Goal: Task Accomplishment & Management: Use online tool/utility

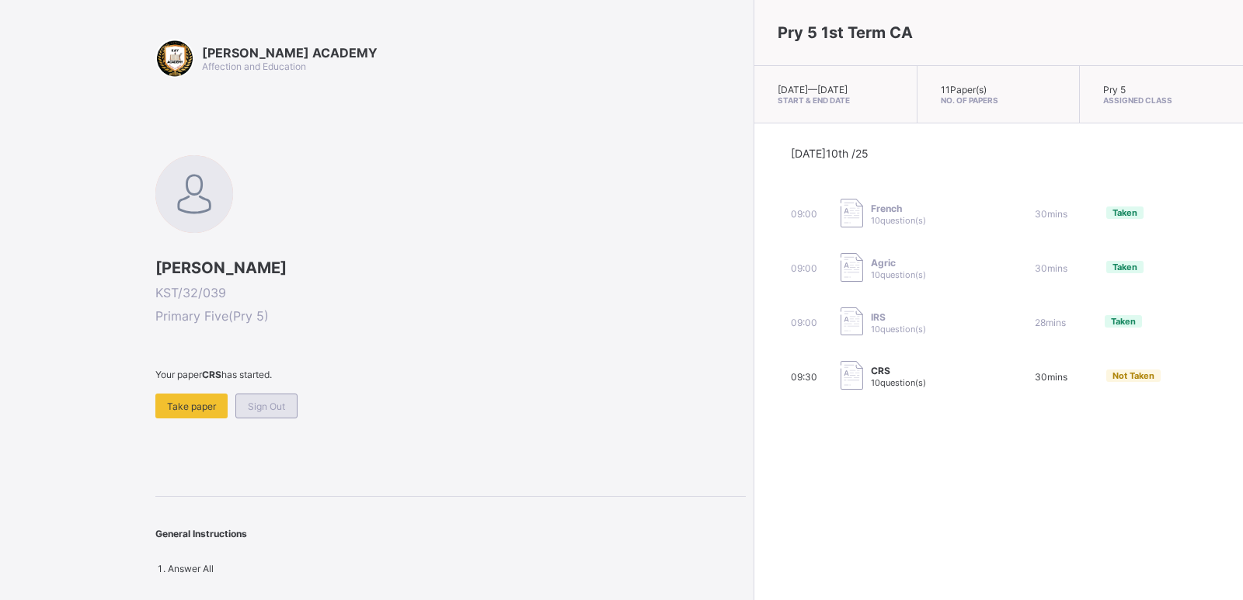
click at [252, 402] on span "Sign Out" at bounding box center [266, 407] width 37 height 12
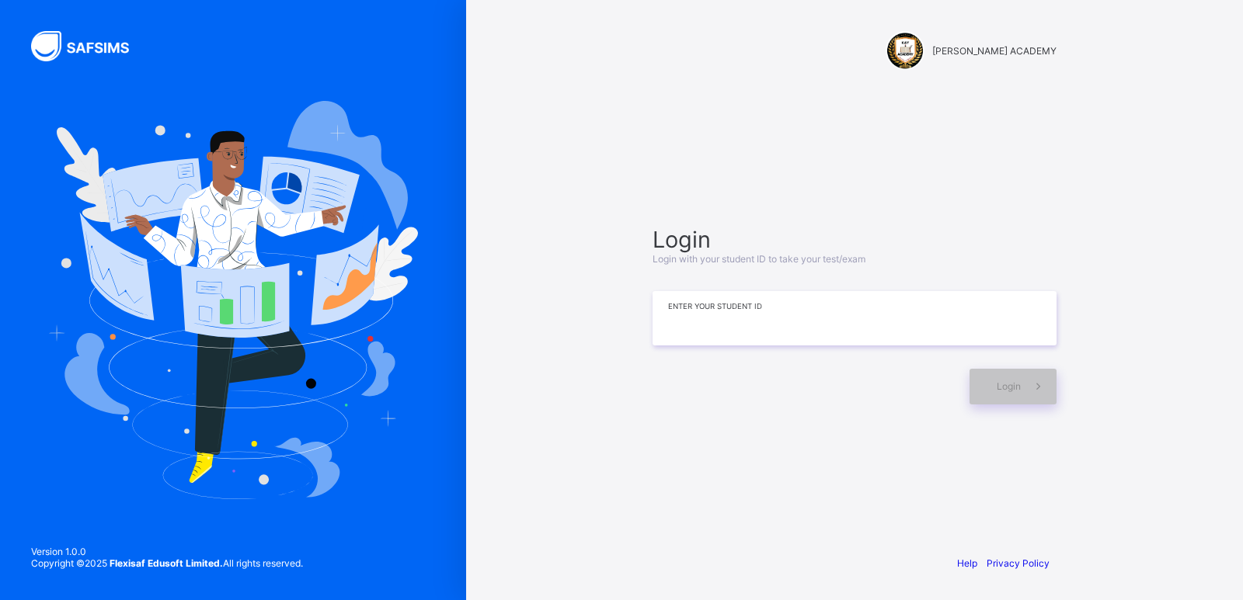
click at [912, 321] on input at bounding box center [854, 318] width 404 height 54
type input "**********"
click at [1003, 384] on span "Login" at bounding box center [1008, 387] width 24 height 12
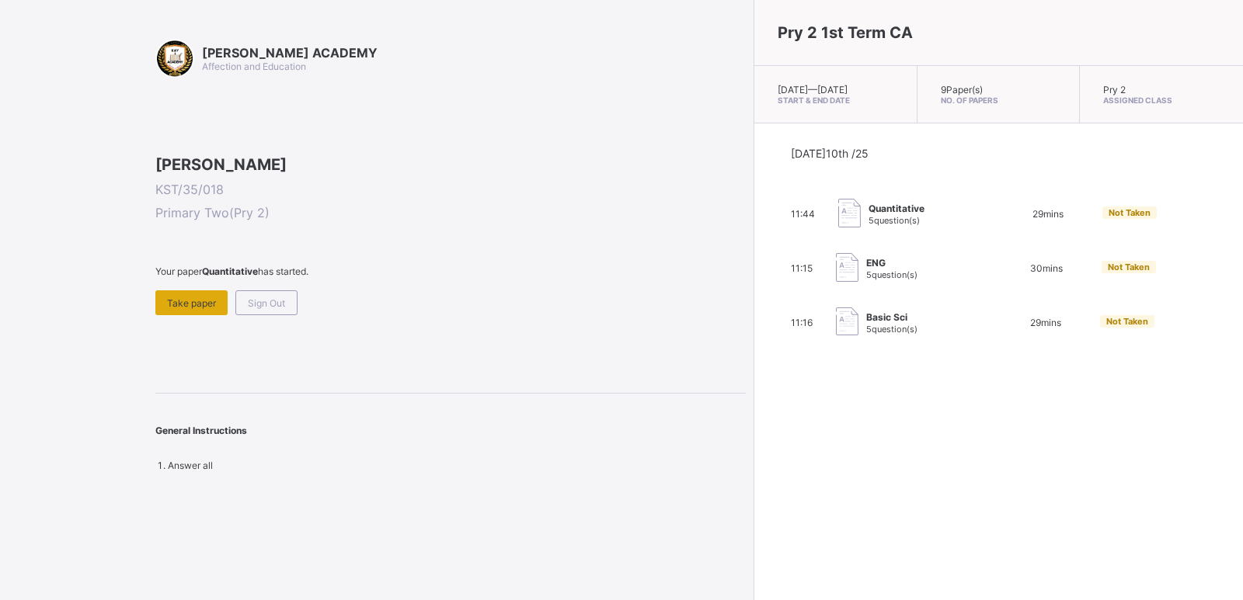
click at [193, 309] on span "Take paper" at bounding box center [191, 303] width 49 height 12
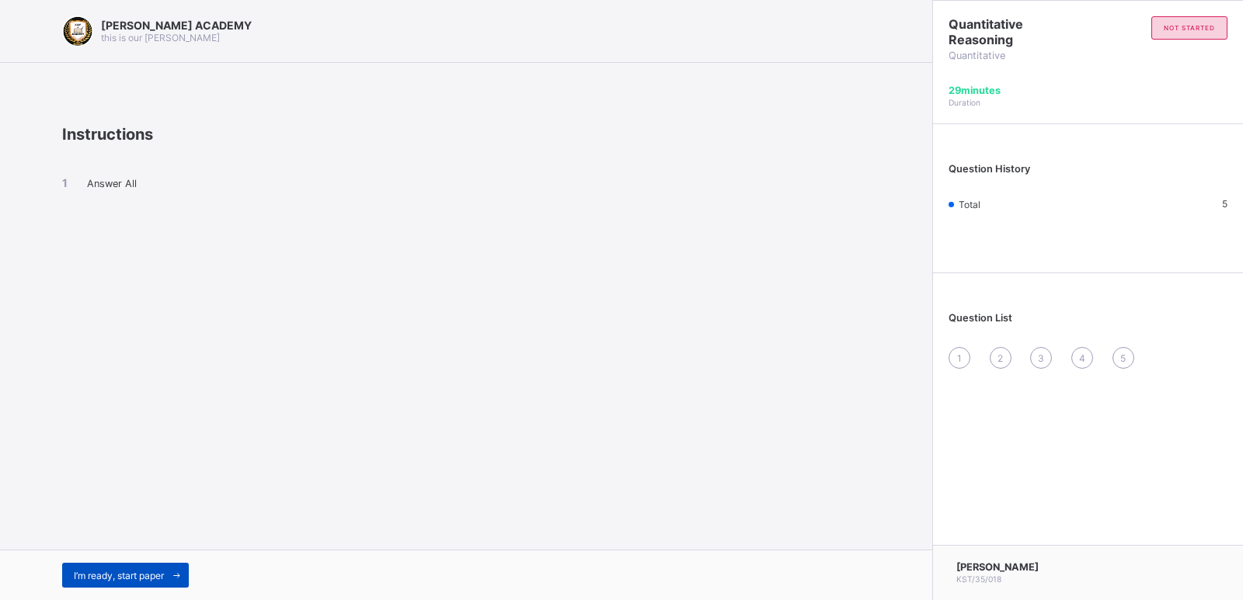
click at [136, 566] on div "I’m ready, start paper" at bounding box center [125, 575] width 127 height 25
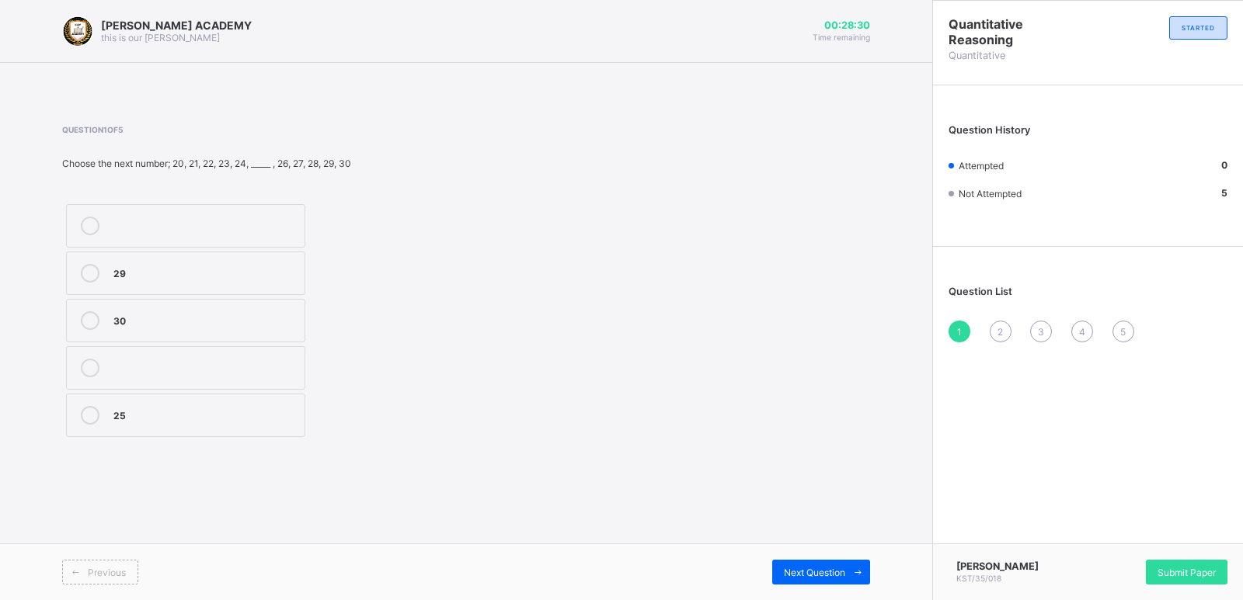
click at [116, 311] on div "30" at bounding box center [204, 319] width 183 height 16
click at [117, 311] on div "30" at bounding box center [204, 319] width 183 height 16
click at [125, 267] on div "29" at bounding box center [204, 272] width 183 height 16
click at [826, 573] on span "Next Question" at bounding box center [814, 573] width 61 height 12
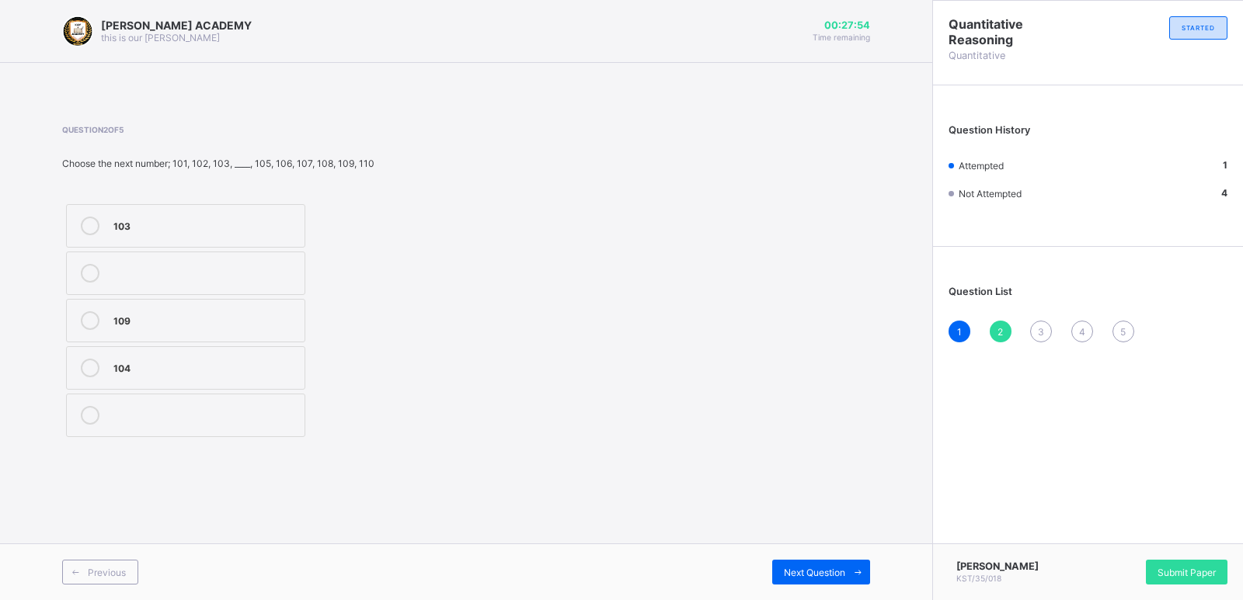
click at [137, 358] on label "104" at bounding box center [185, 367] width 239 height 43
click at [840, 578] on span "Next Question" at bounding box center [814, 573] width 61 height 12
click at [203, 234] on div "20" at bounding box center [204, 226] width 183 height 19
click at [799, 565] on div "Next Question" at bounding box center [821, 572] width 98 height 25
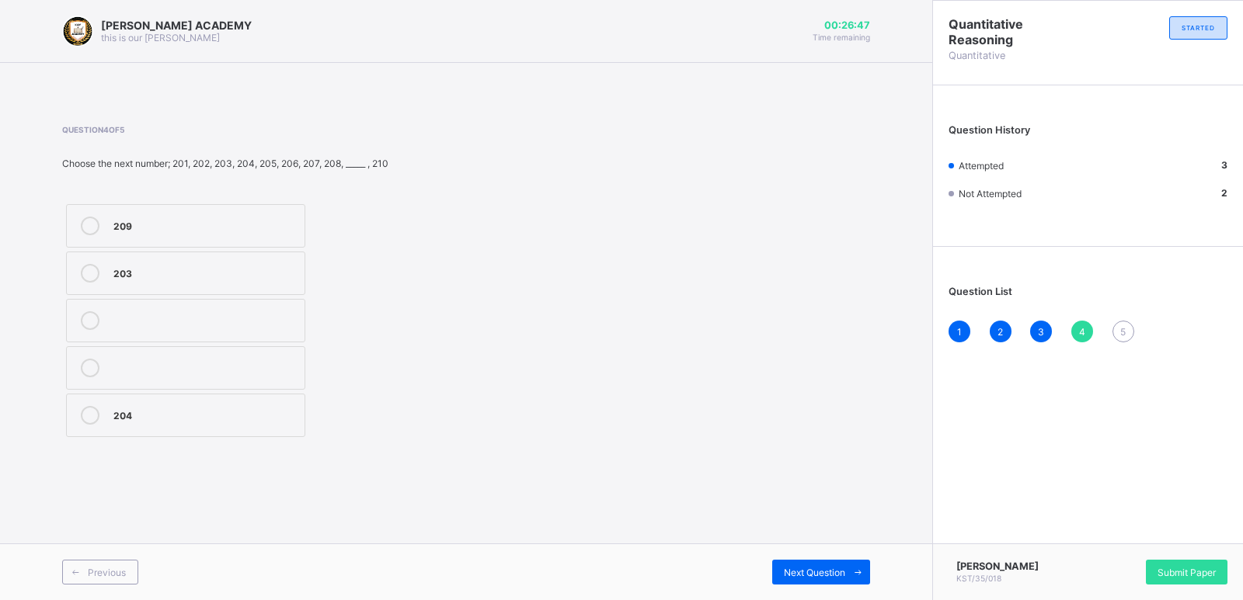
click at [214, 218] on div "209" at bounding box center [204, 225] width 183 height 16
click at [821, 565] on div "Next Question" at bounding box center [821, 572] width 98 height 25
click at [232, 408] on div "70" at bounding box center [204, 414] width 183 height 16
click at [1154, 562] on div "Submit Paper" at bounding box center [1187, 572] width 82 height 25
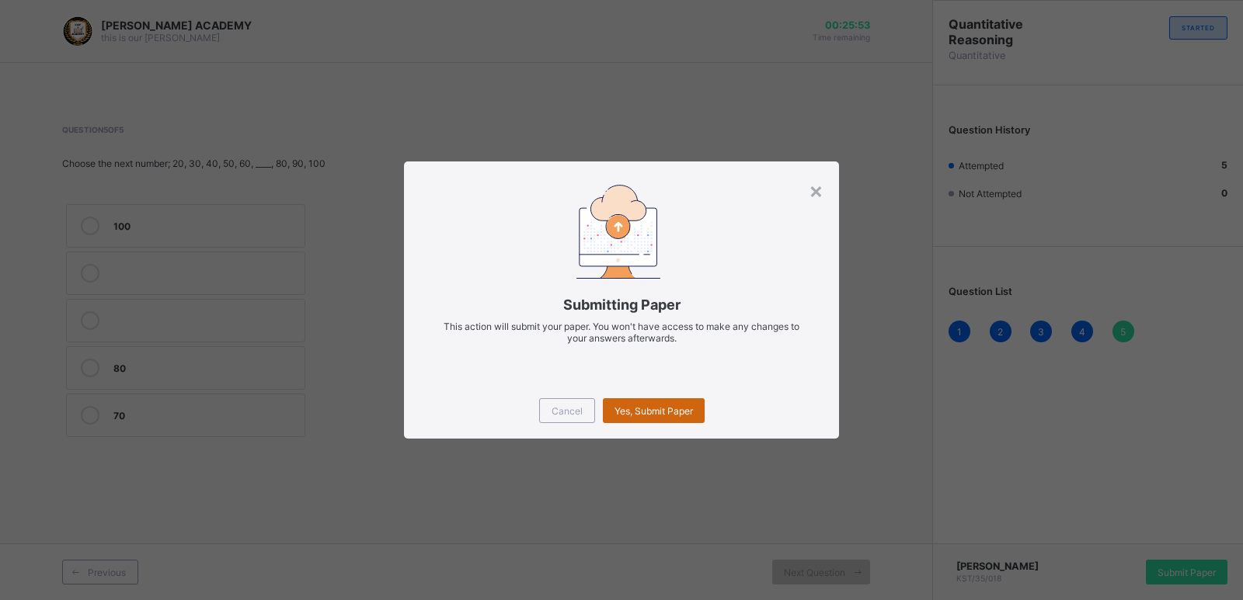
click at [652, 405] on span "Yes, Submit Paper" at bounding box center [653, 411] width 78 height 12
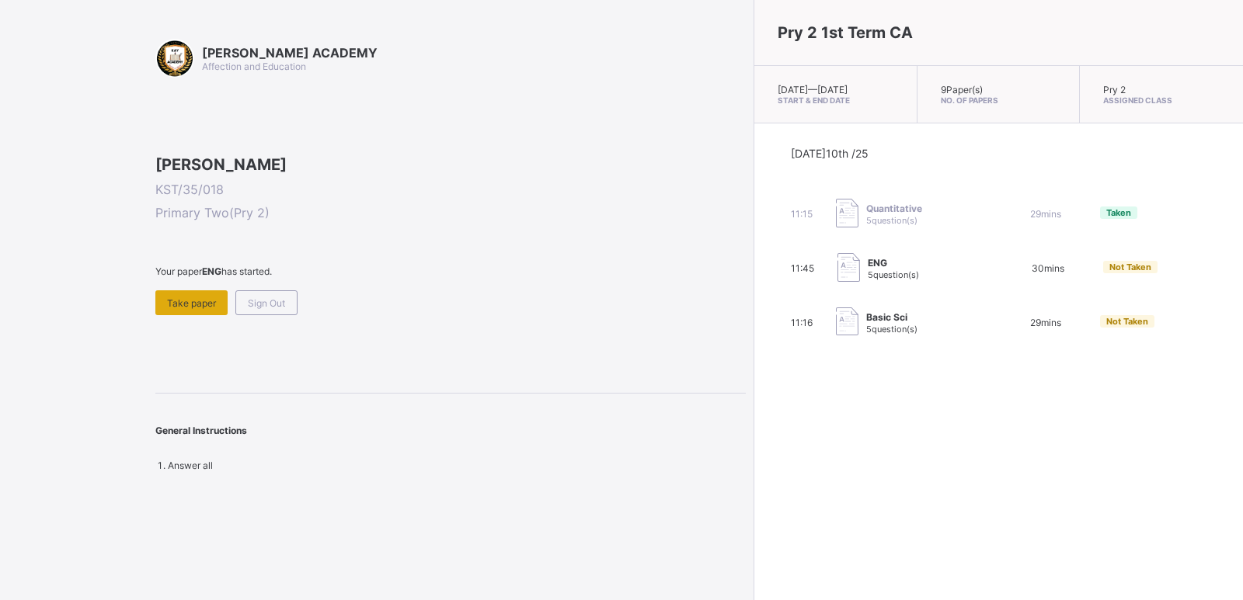
click at [176, 315] on div "Take paper" at bounding box center [191, 302] width 72 height 25
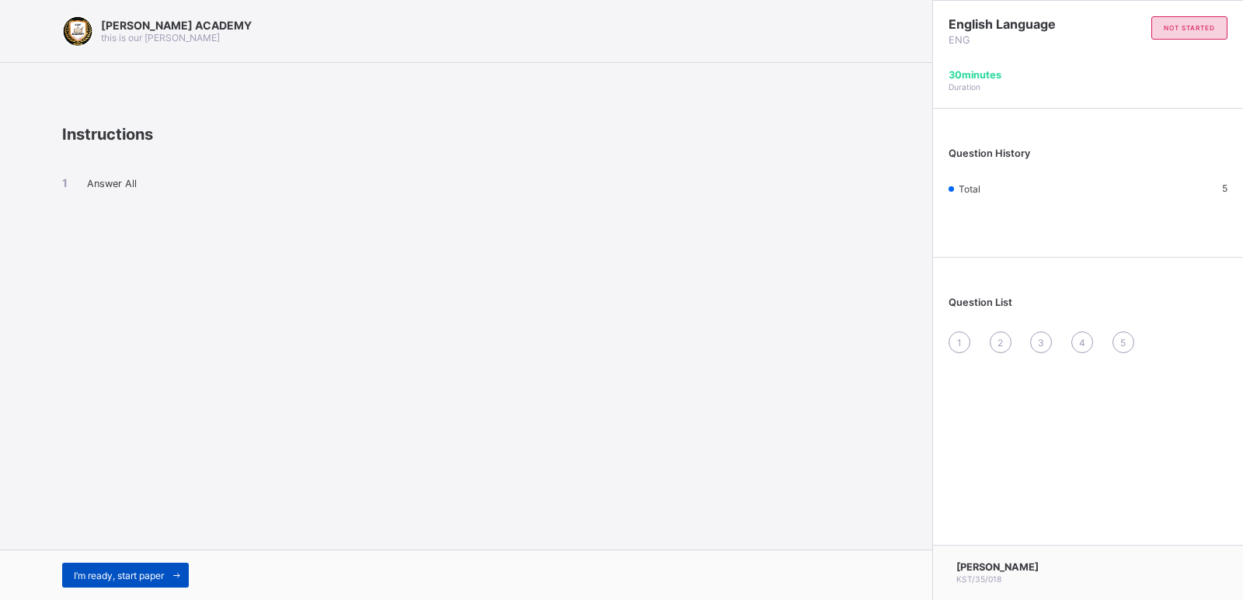
click at [171, 564] on span at bounding box center [176, 575] width 25 height 25
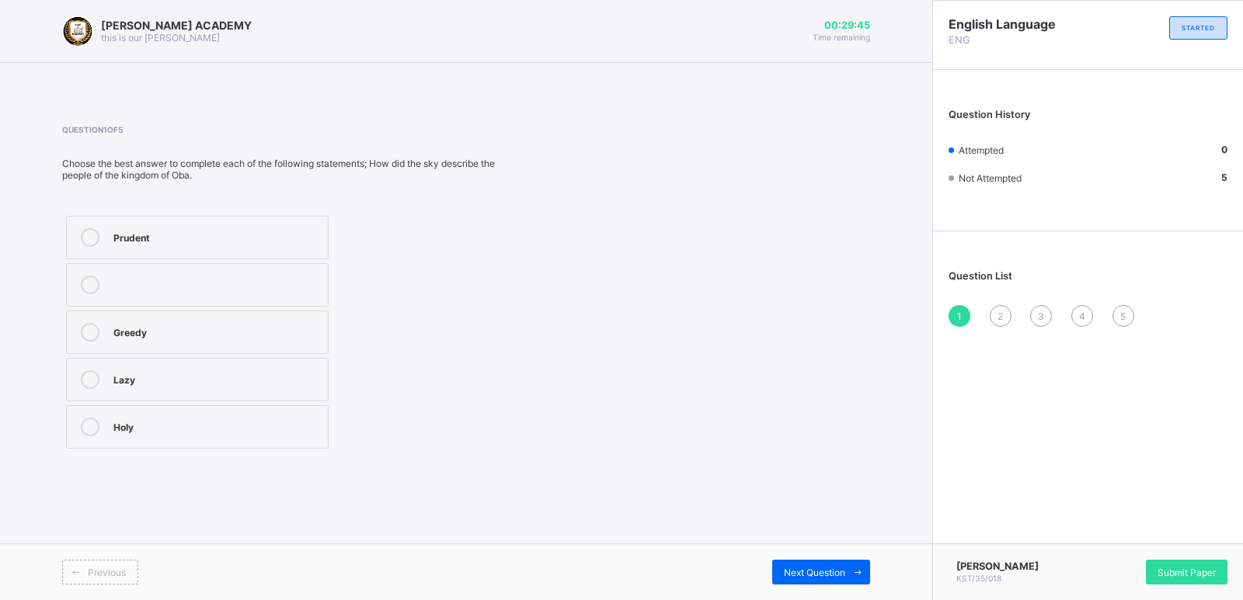
click at [277, 341] on div "Greedy" at bounding box center [216, 332] width 207 height 19
click at [794, 568] on span "Next Question" at bounding box center [814, 573] width 61 height 12
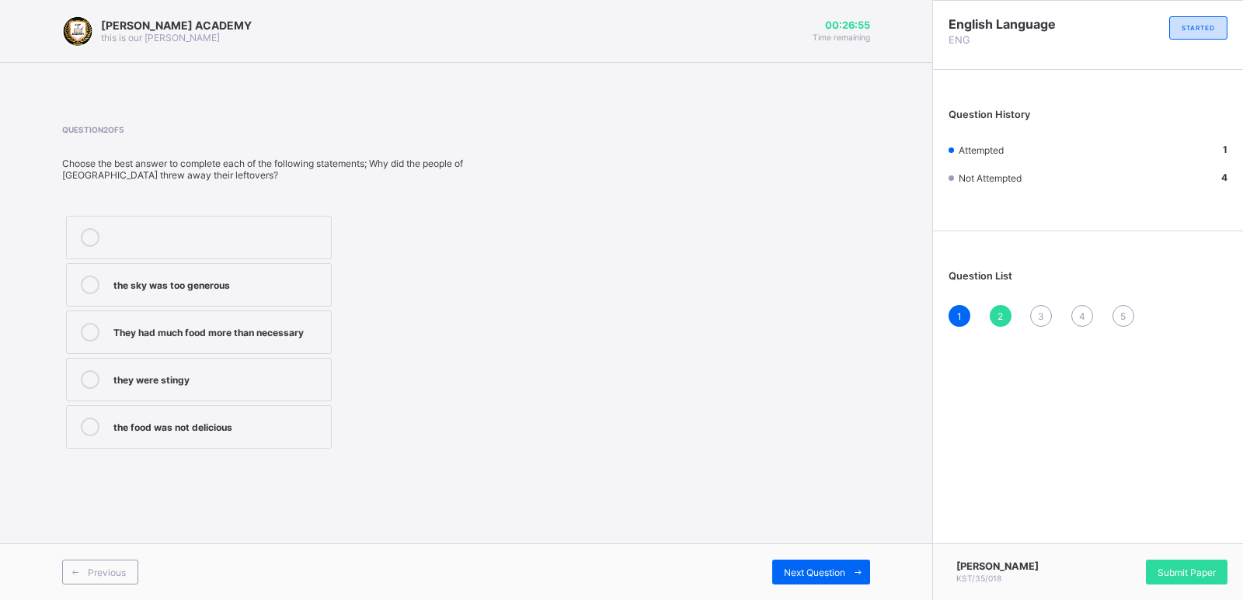
click at [266, 320] on label "They had much food more than necessary" at bounding box center [199, 332] width 266 height 43
click at [797, 571] on span "Next Question" at bounding box center [814, 573] width 61 height 12
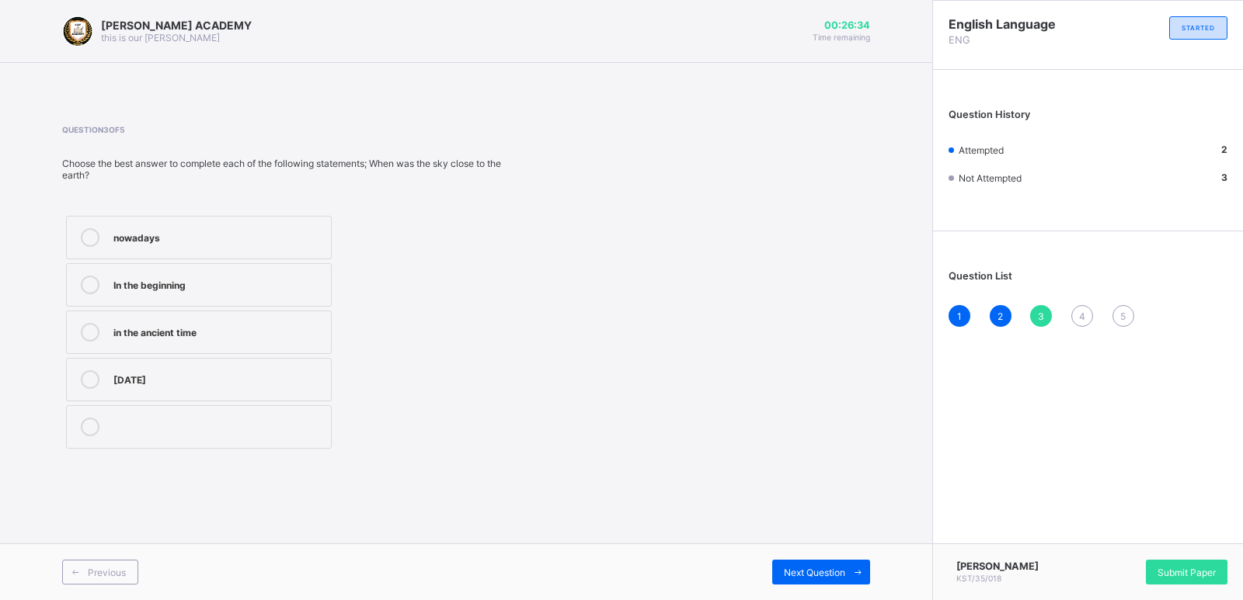
click at [132, 274] on label "In the beginning" at bounding box center [199, 284] width 266 height 43
click at [852, 565] on span at bounding box center [857, 572] width 25 height 25
click at [182, 290] on div "Not concerned" at bounding box center [218, 284] width 210 height 16
click at [829, 563] on div "Next Question" at bounding box center [821, 572] width 98 height 25
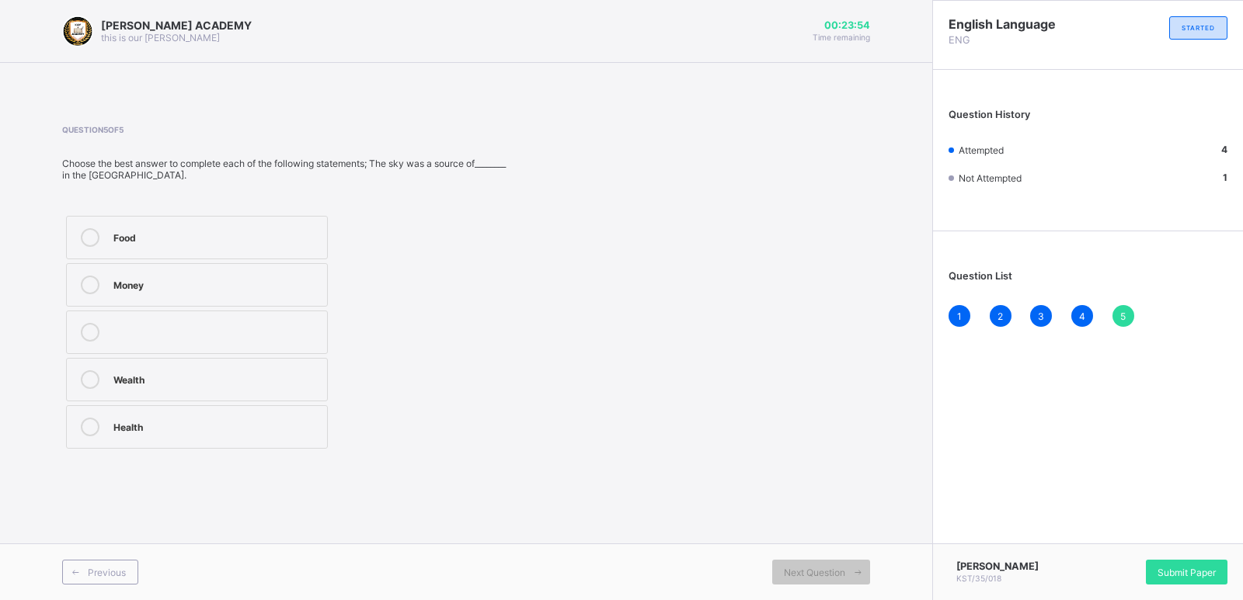
click at [147, 238] on div "Food" at bounding box center [216, 236] width 206 height 16
click at [850, 327] on div "Question 5 of 5 Choose the best answer to complete each of the following statem…" at bounding box center [466, 289] width 808 height 328
click at [1199, 546] on div "[PERSON_NAME] KST/35/018 Submit Paper" at bounding box center [1087, 572] width 311 height 57
click at [1166, 564] on div "Submit Paper" at bounding box center [1187, 572] width 82 height 25
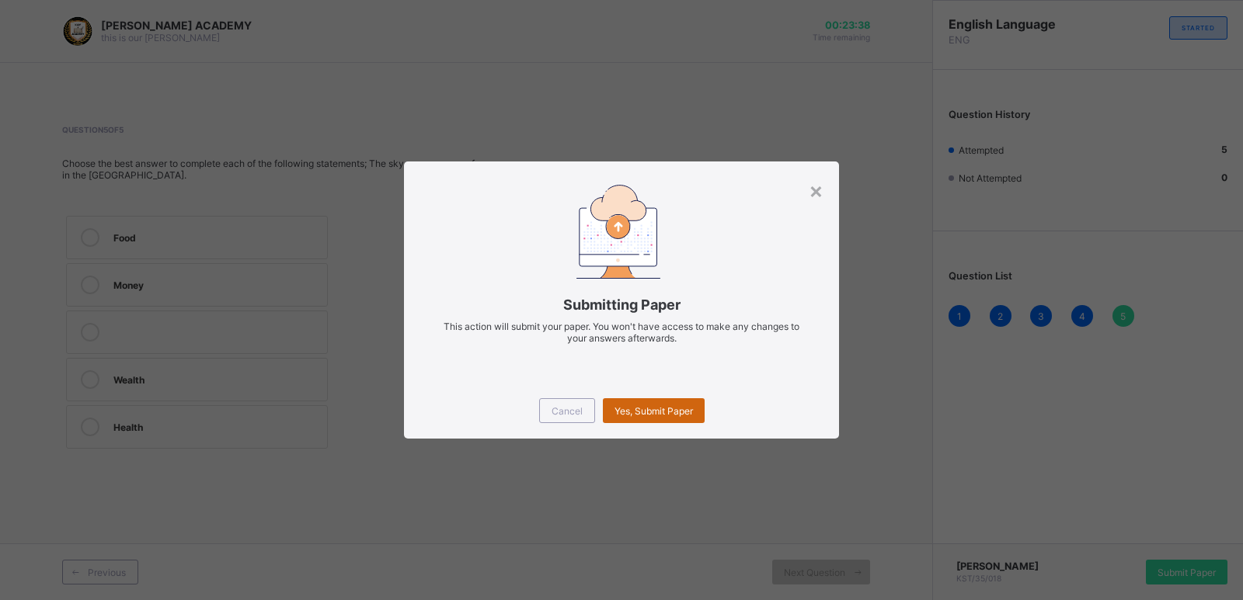
click at [656, 412] on span "Yes, Submit Paper" at bounding box center [653, 411] width 78 height 12
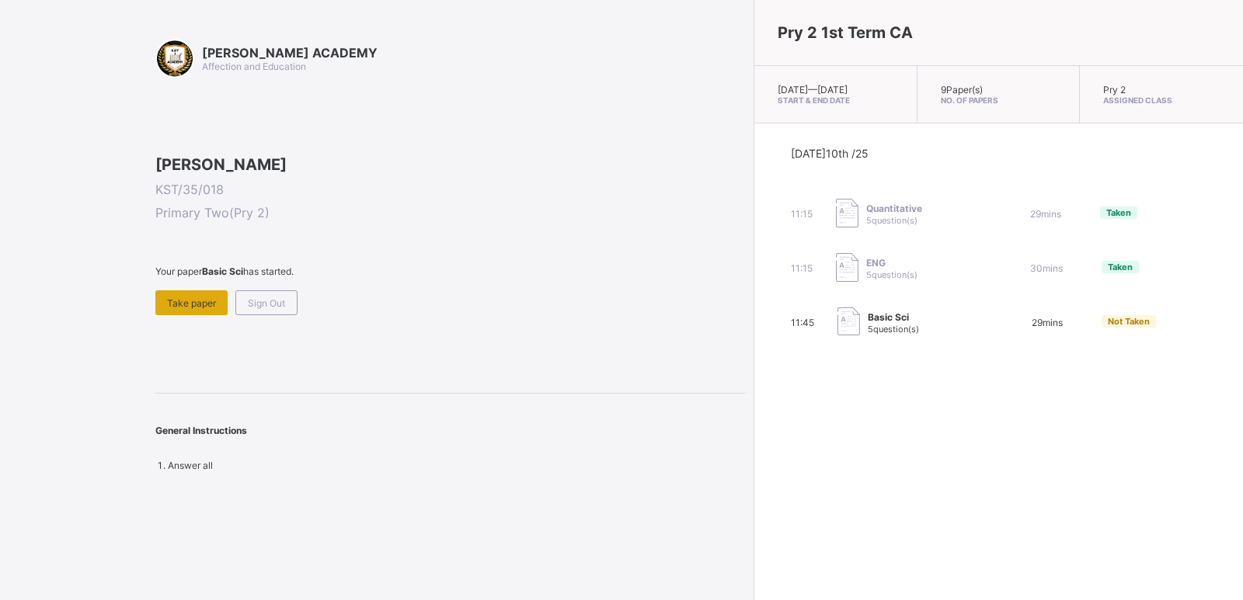
click at [183, 309] on span "Take paper" at bounding box center [191, 303] width 49 height 12
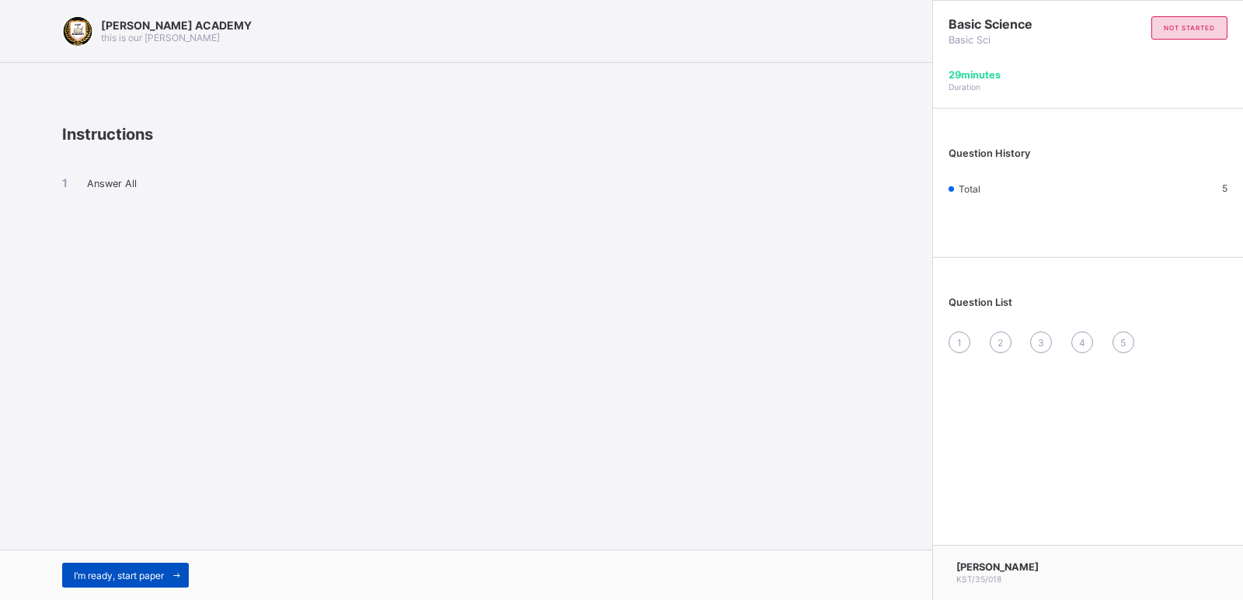
click at [119, 578] on span "I’m ready, start paper" at bounding box center [119, 576] width 90 height 12
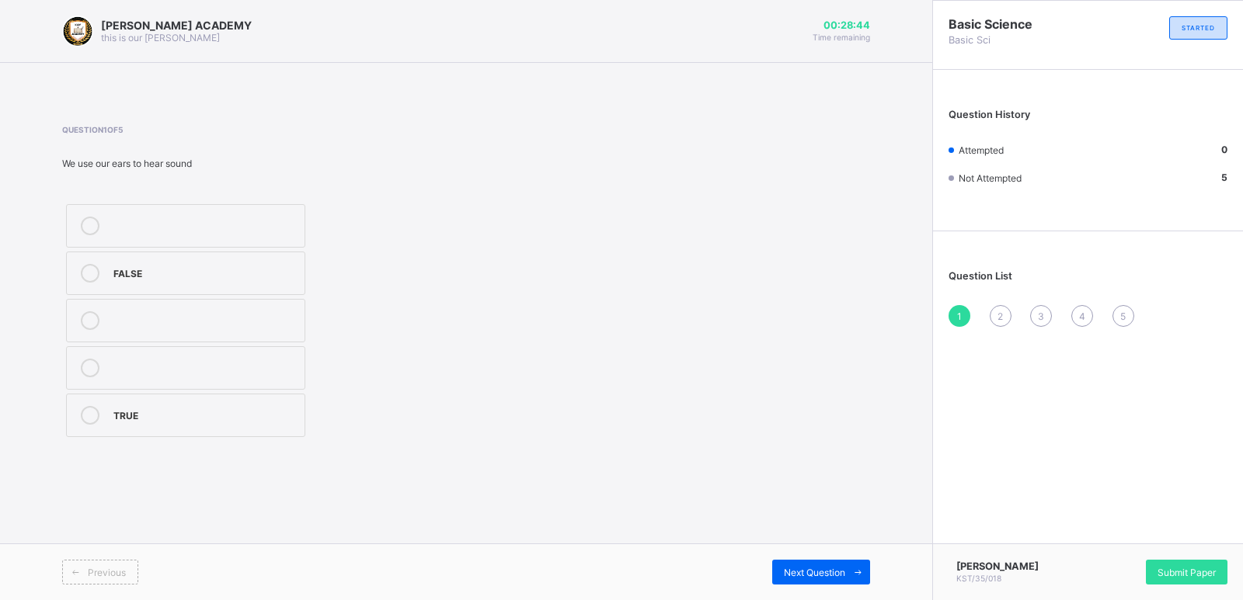
click at [100, 395] on label "TRUE" at bounding box center [185, 415] width 239 height 43
click at [814, 565] on div "Next Question" at bounding box center [821, 572] width 98 height 25
click at [1001, 314] on span "2" at bounding box center [999, 317] width 5 height 12
click at [1002, 315] on span "2" at bounding box center [999, 317] width 5 height 12
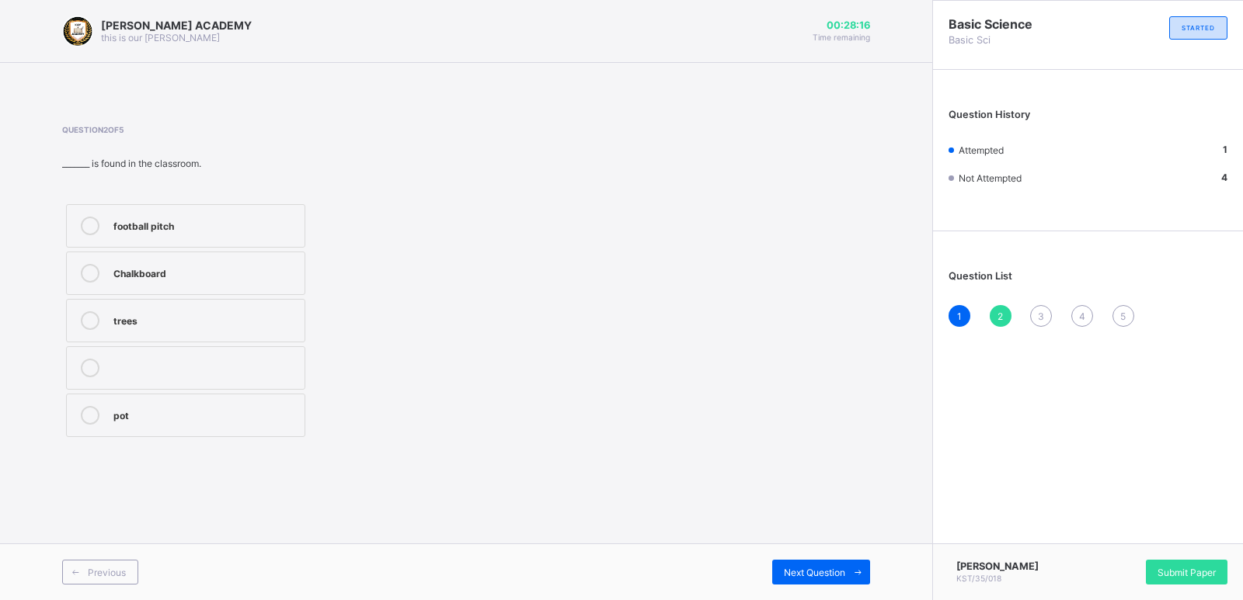
click at [150, 276] on div "Chalkboard" at bounding box center [204, 272] width 183 height 16
click at [840, 567] on span "Next Question" at bounding box center [814, 573] width 61 height 12
click at [267, 214] on label "See" at bounding box center [185, 225] width 239 height 43
click at [821, 569] on span "Next Question" at bounding box center [814, 573] width 61 height 12
click at [257, 269] on div "5" at bounding box center [204, 272] width 183 height 16
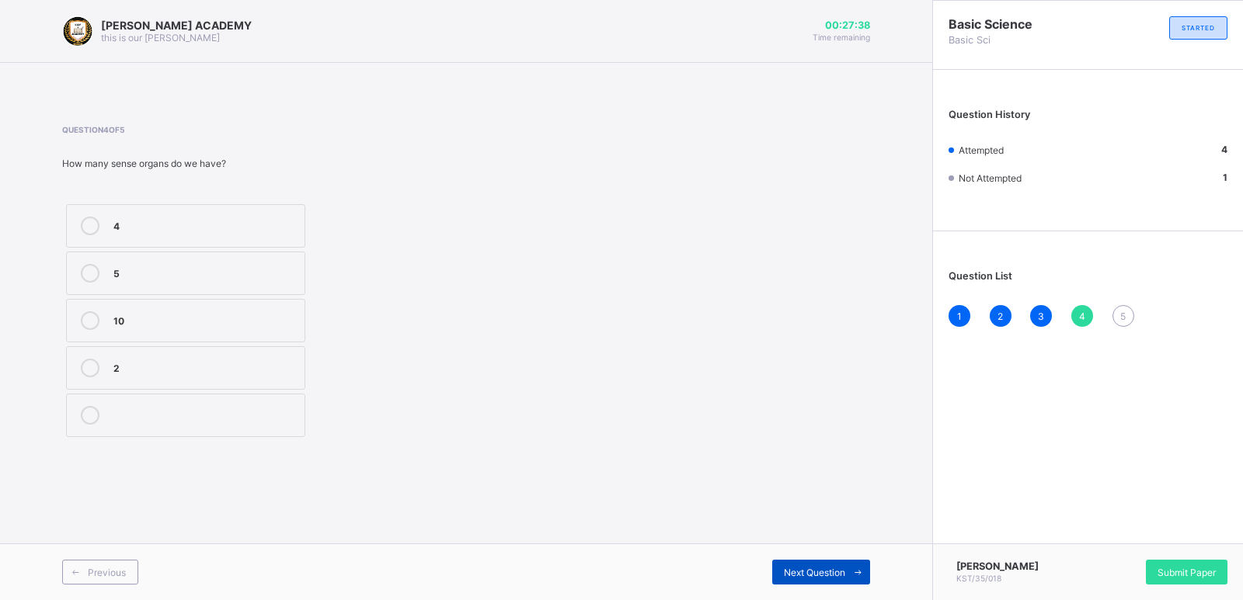
click at [810, 573] on span "Next Question" at bounding box center [814, 573] width 61 height 12
click at [177, 413] on div "Sense organs" at bounding box center [204, 414] width 183 height 16
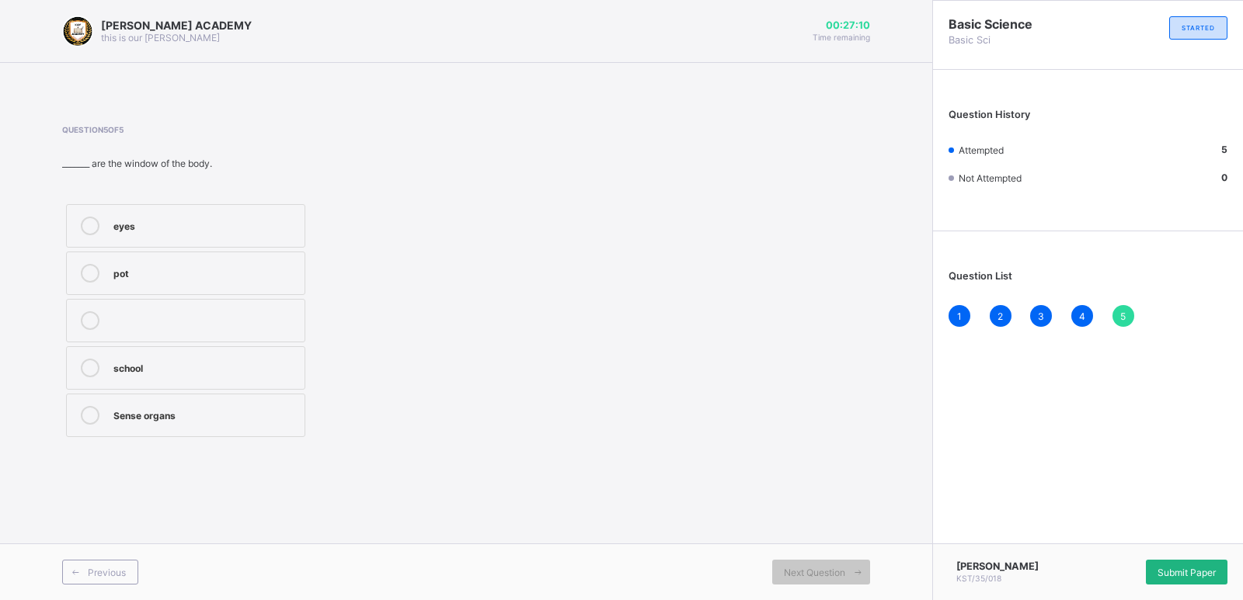
click at [1167, 564] on div "Submit Paper" at bounding box center [1187, 572] width 82 height 25
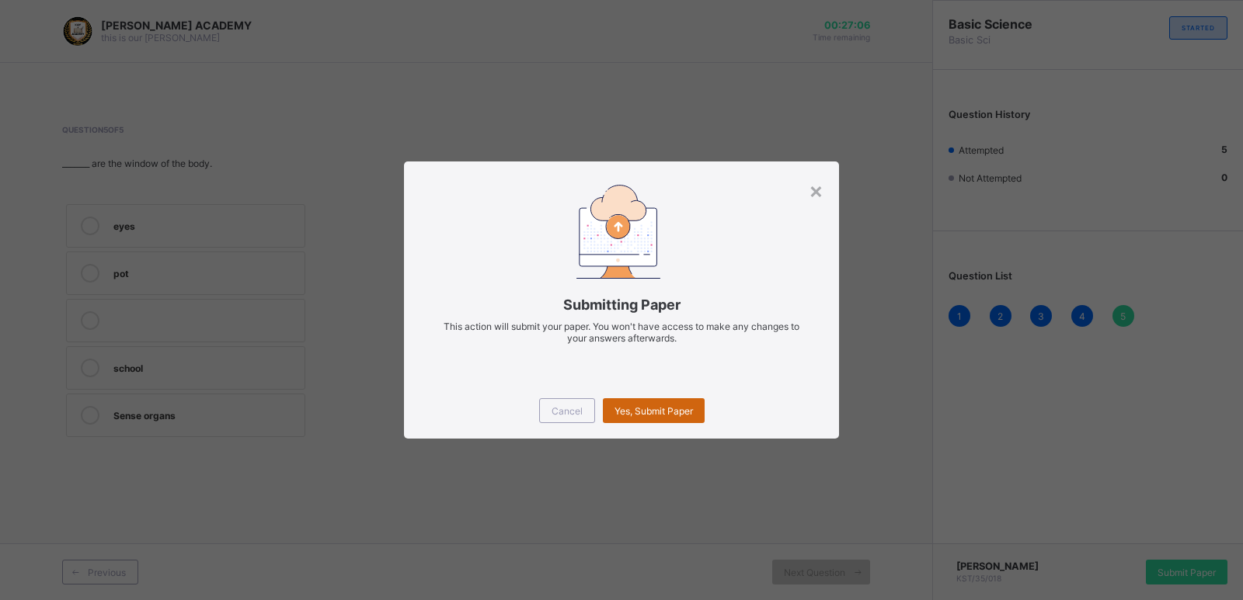
click at [644, 402] on div "Yes, Submit Paper" at bounding box center [654, 410] width 102 height 25
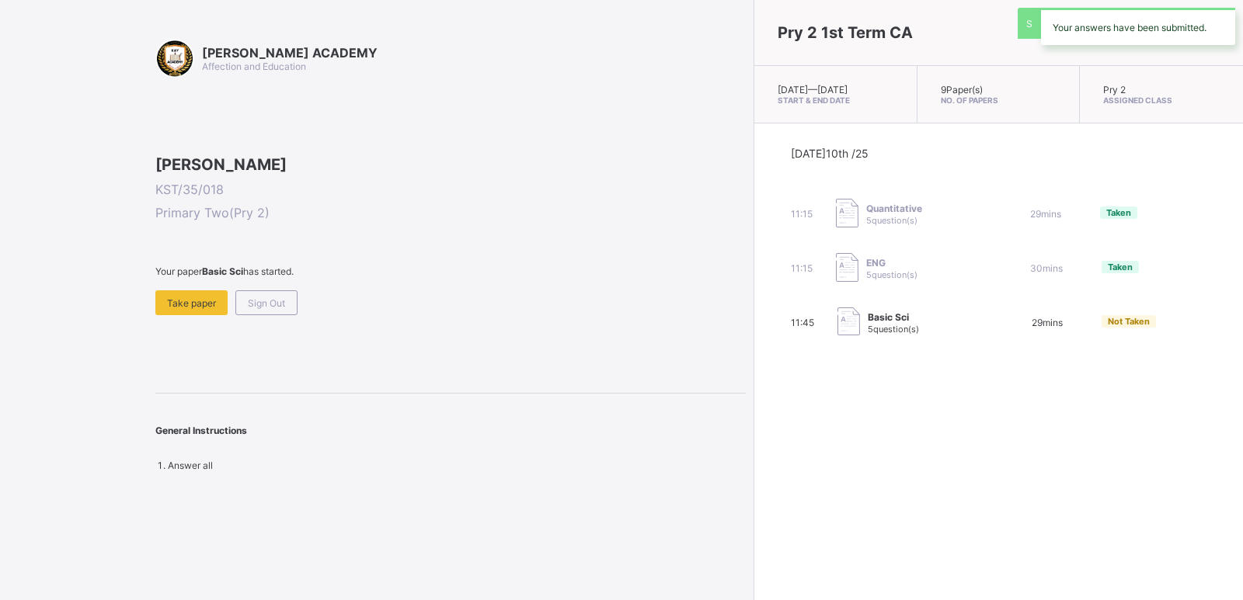
click at [753, 402] on div "Pry 2 1st Term CA [DATE] — [DATE] Start & End Date 9 Paper(s) No. of Papers Pry…" at bounding box center [997, 300] width 489 height 600
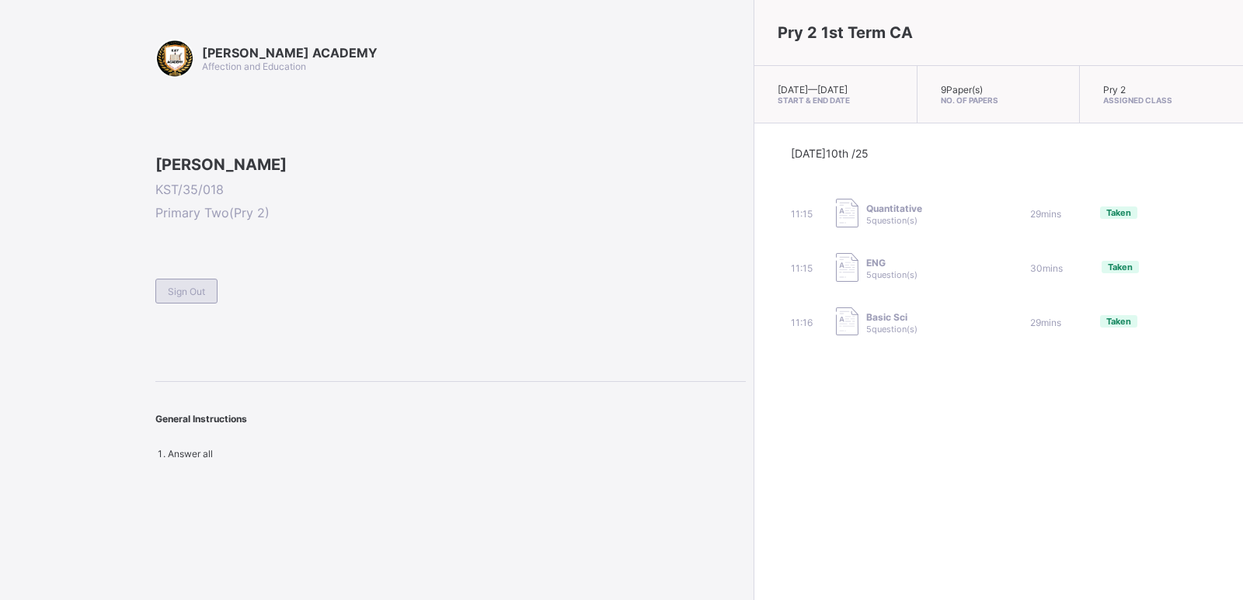
click at [186, 297] on span "Sign Out" at bounding box center [186, 292] width 37 height 12
